Goal: Transaction & Acquisition: Purchase product/service

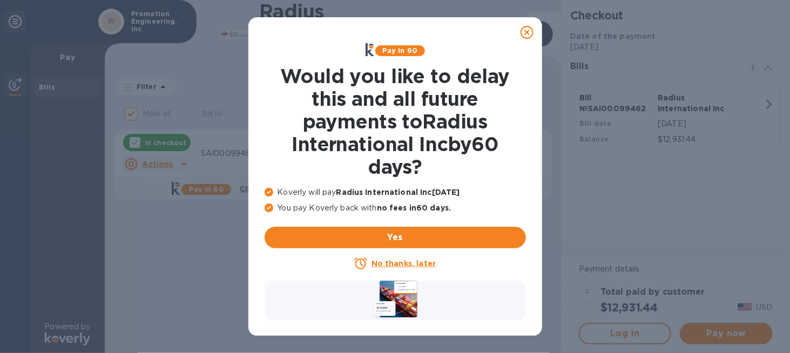
click at [394, 262] on u "No thanks, later" at bounding box center [404, 263] width 64 height 9
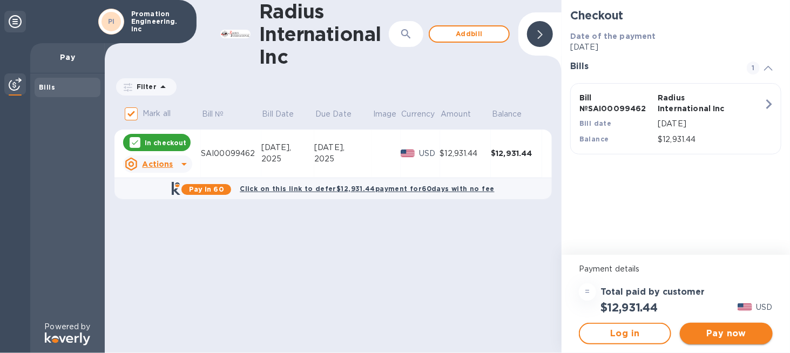
click at [725, 329] on span "Pay now" at bounding box center [726, 333] width 75 height 13
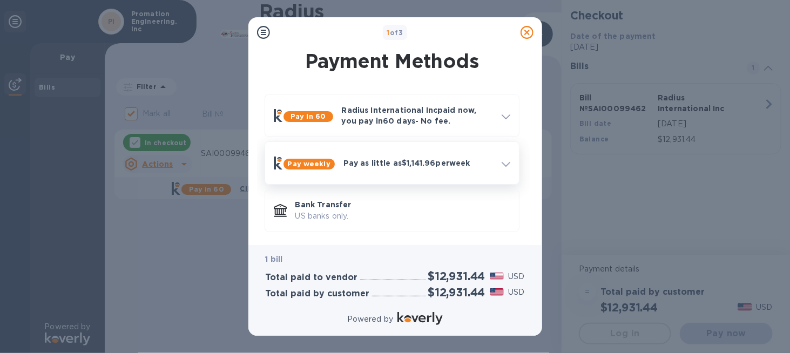
scroll to position [51, 0]
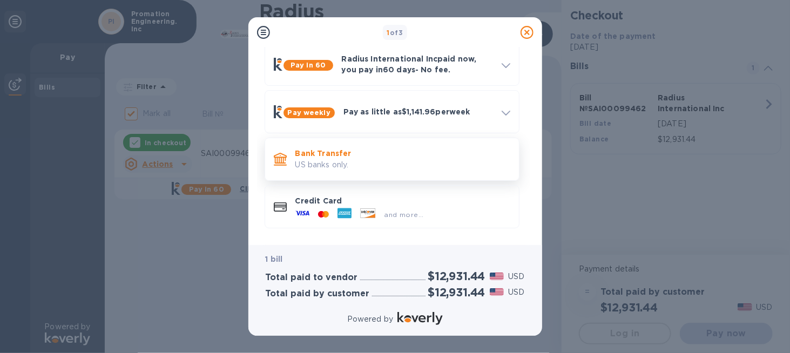
click at [326, 160] on p "US banks only." at bounding box center [403, 164] width 215 height 11
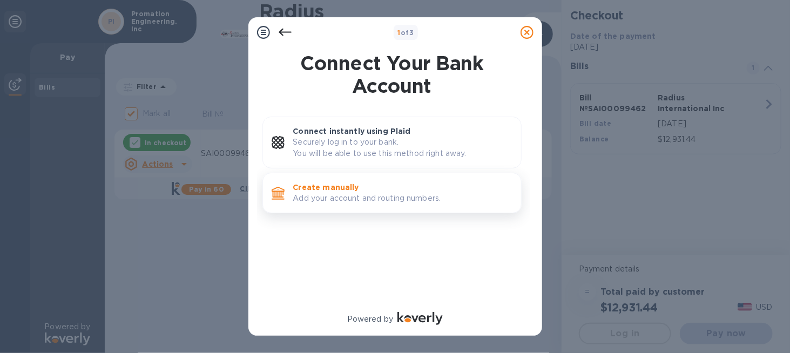
click at [337, 188] on p "Create manually" at bounding box center [402, 187] width 219 height 11
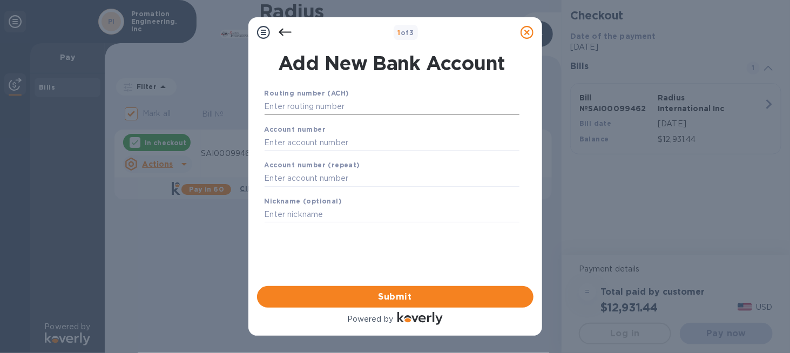
click at [284, 105] on input "text" at bounding box center [392, 107] width 255 height 16
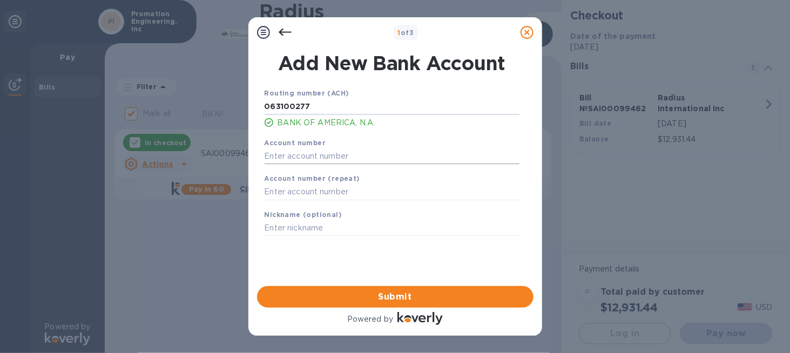
type input "063100277"
click at [286, 157] on input "text" at bounding box center [392, 156] width 255 height 16
type input "229011447310"
click at [289, 193] on input "text" at bounding box center [392, 192] width 255 height 16
type input "229011447310"
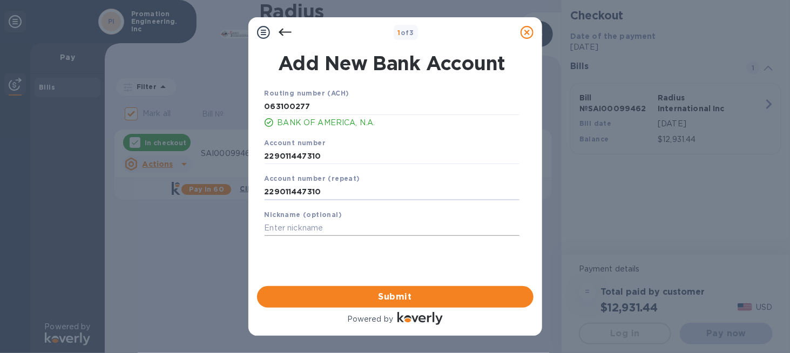
click at [281, 231] on input "text" at bounding box center [392, 228] width 255 height 16
type input "PEI"
click at [396, 291] on span "Submit" at bounding box center [395, 297] width 259 height 13
